Goal: Task Accomplishment & Management: Complete application form

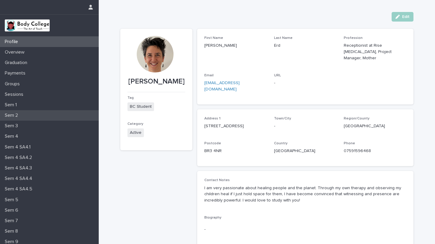
click at [22, 113] on p "Sem 2" at bounding box center [12, 115] width 20 height 6
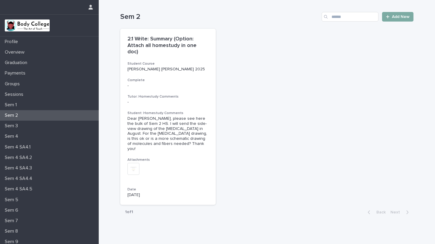
click at [396, 15] on span "Add New" at bounding box center [401, 17] width 18 height 4
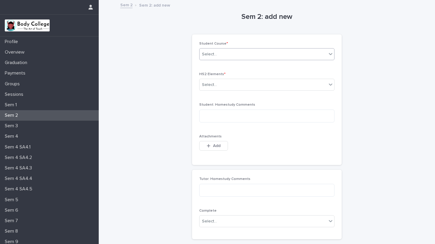
click at [312, 54] on div "Select..." at bounding box center [262, 54] width 127 height 10
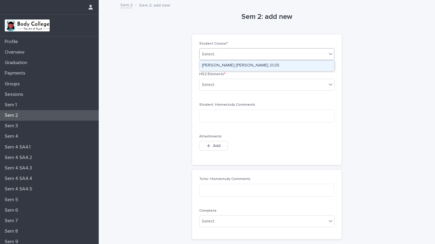
click at [263, 65] on div "[PERSON_NAME] [PERSON_NAME] 2025" at bounding box center [266, 65] width 135 height 10
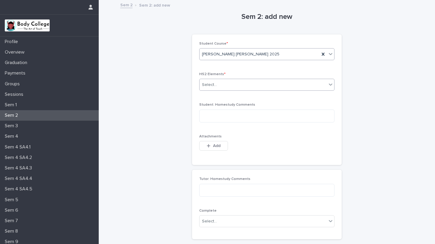
click at [275, 83] on div "Select..." at bounding box center [262, 85] width 127 height 10
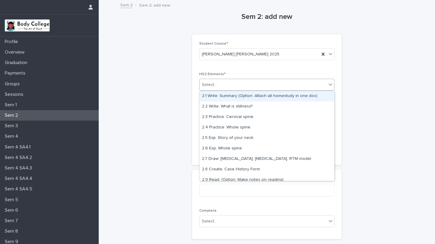
click at [275, 83] on div "Select..." at bounding box center [262, 85] width 127 height 10
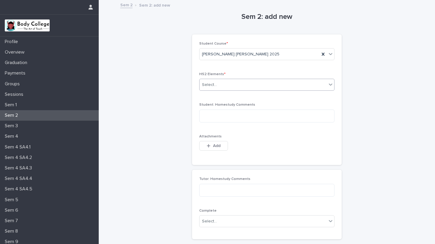
scroll to position [1, 0]
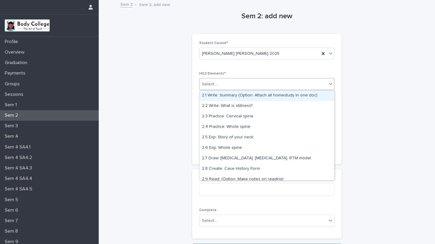
click at [217, 82] on input "text" at bounding box center [217, 84] width 1 height 5
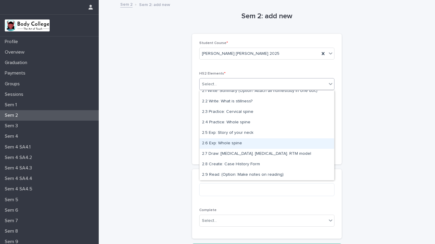
scroll to position [0, 0]
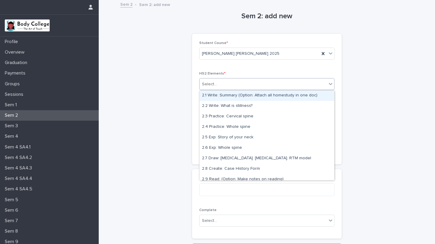
click at [220, 97] on div "2.1 Write: Summary (Option: Attach all homestudy in one doc)" at bounding box center [266, 95] width 135 height 10
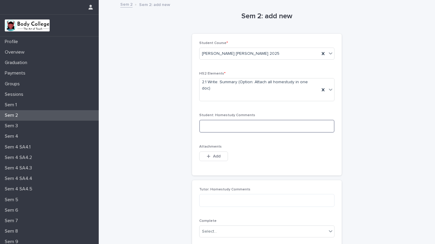
click at [227, 120] on textarea at bounding box center [266, 126] width 135 height 13
click at [323, 87] on icon at bounding box center [323, 90] width 6 height 6
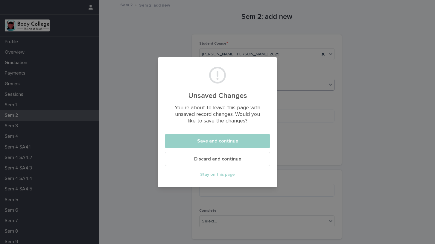
click at [219, 158] on span "Discard and continue" at bounding box center [217, 158] width 47 height 5
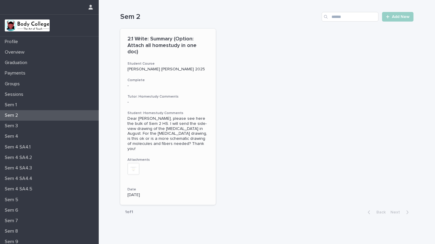
click at [145, 116] on div "Dear Louise, please see here the bulk of Sem 2 HS. I will send the side-view dr…" at bounding box center [167, 133] width 81 height 35
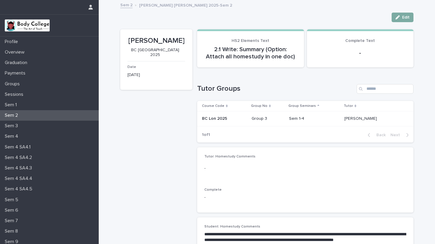
click at [403, 16] on span "Edit" at bounding box center [405, 17] width 7 height 4
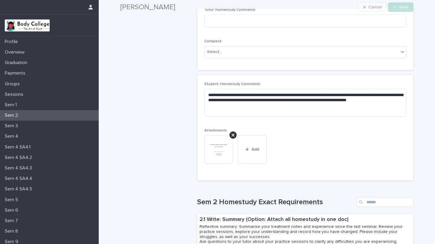
scroll to position [147, 0]
click at [251, 148] on div "button" at bounding box center [248, 149] width 6 height 4
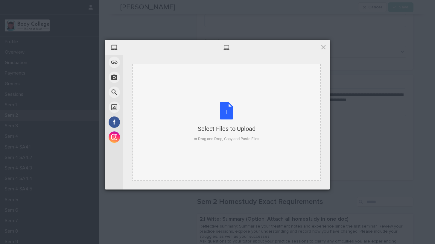
click at [225, 108] on div "Select Files to Upload or Drag and Drop, Copy and Paste Files" at bounding box center [226, 122] width 65 height 40
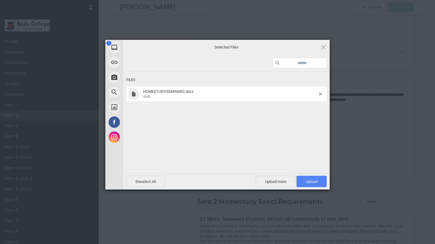
click at [312, 178] on span "Upload 1" at bounding box center [311, 181] width 30 height 11
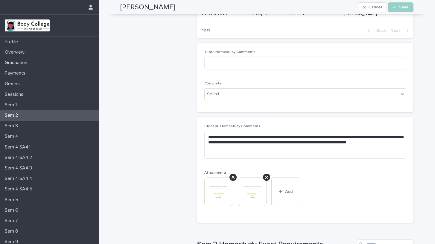
scroll to position [91, 0]
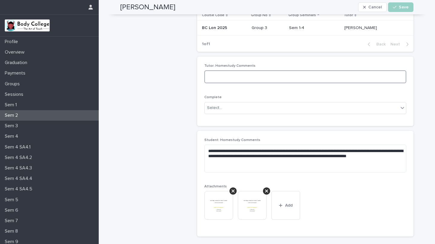
click at [236, 73] on textarea at bounding box center [305, 76] width 202 height 13
click at [233, 77] on textarea "*********" at bounding box center [305, 76] width 202 height 13
type textarea "*"
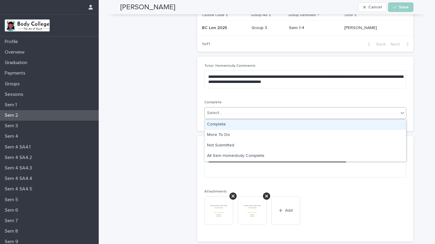
click at [402, 111] on icon at bounding box center [402, 113] width 6 height 6
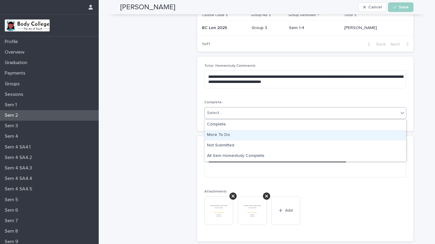
click at [219, 133] on div "More To Do" at bounding box center [305, 135] width 201 height 10
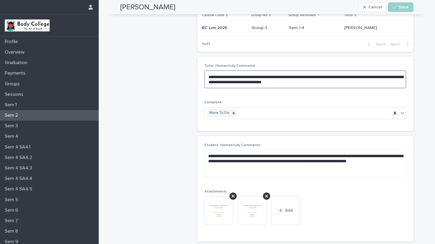
click at [236, 83] on textarea "**********" at bounding box center [305, 79] width 202 height 18
click at [347, 83] on textarea "**********" at bounding box center [305, 79] width 202 height 18
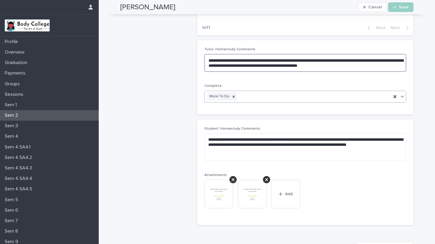
scroll to position [106, 0]
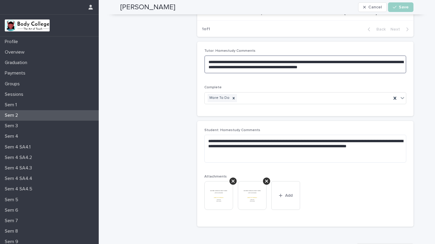
click at [312, 62] on textarea "**********" at bounding box center [305, 64] width 202 height 18
type textarea "**********"
click at [318, 82] on div "**********" at bounding box center [305, 79] width 202 height 60
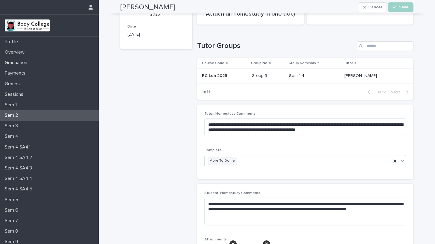
scroll to position [0, 0]
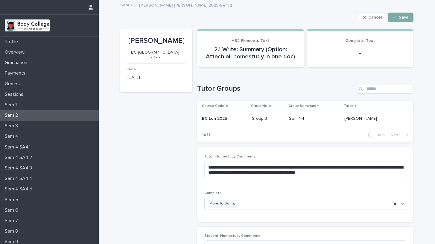
click at [398, 17] on div "button" at bounding box center [396, 17] width 6 height 4
